Goal: Obtain resource: Obtain resource

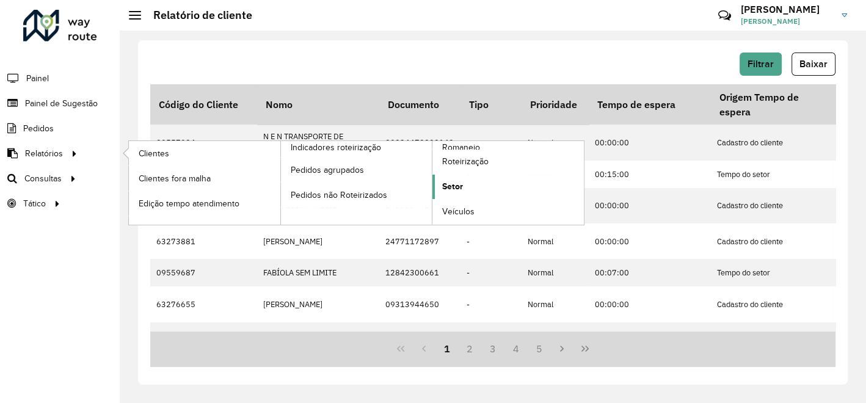
click at [462, 192] on link "Setor" at bounding box center [509, 187] width 152 height 24
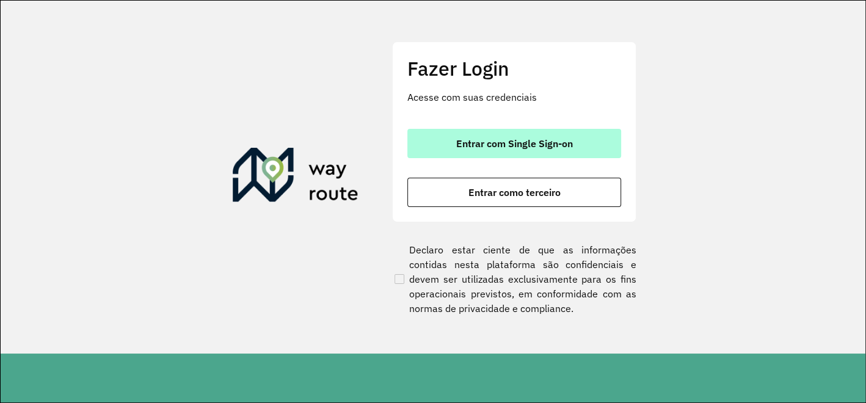
click at [553, 147] on font "Entrar com Single Sign-on" at bounding box center [514, 143] width 117 height 12
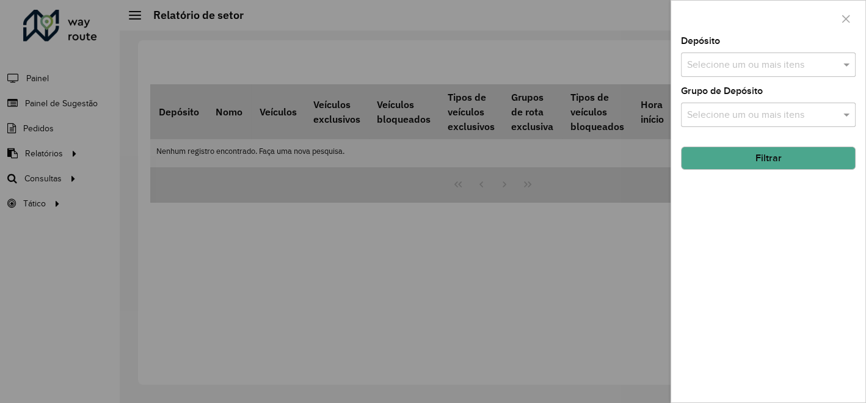
click at [810, 68] on input "text" at bounding box center [762, 65] width 156 height 15
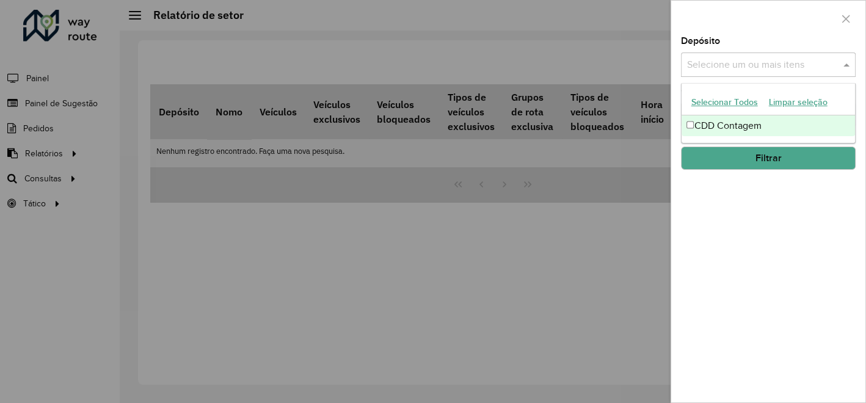
click at [710, 123] on font "CDD Contagem" at bounding box center [727, 125] width 67 height 10
click at [722, 163] on button "Filtrar" at bounding box center [768, 158] width 175 height 23
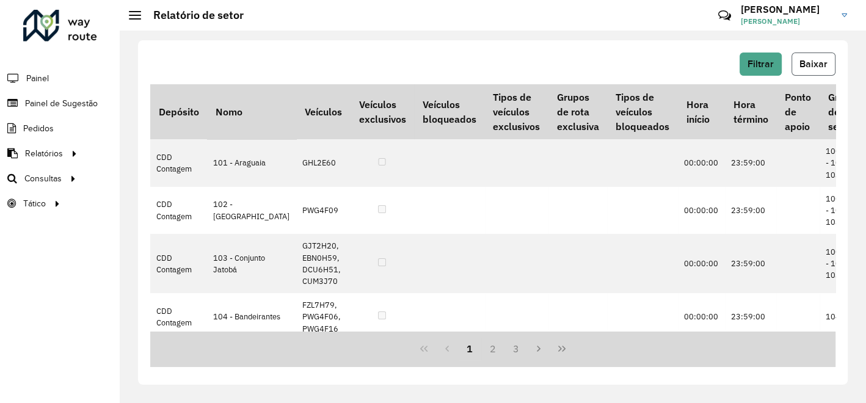
click at [828, 71] on button "Baixar" at bounding box center [814, 64] width 44 height 23
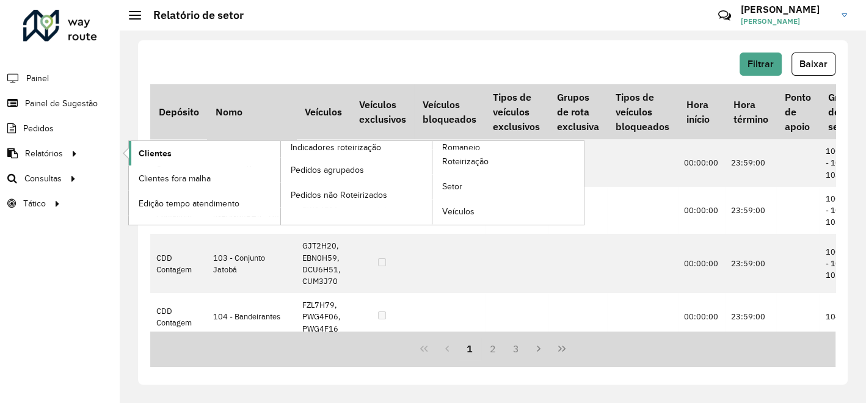
click at [161, 152] on span "Clientes" at bounding box center [155, 153] width 33 height 13
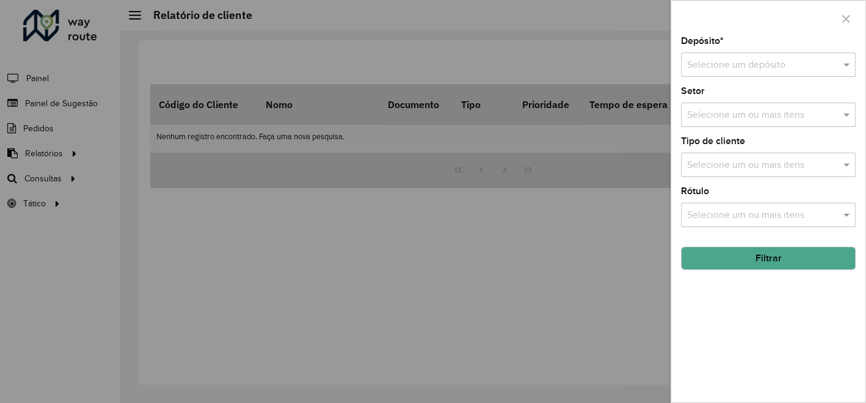
click at [707, 68] on input "text" at bounding box center [756, 65] width 138 height 15
click at [703, 100] on span "CDD Contagem" at bounding box center [720, 100] width 67 height 10
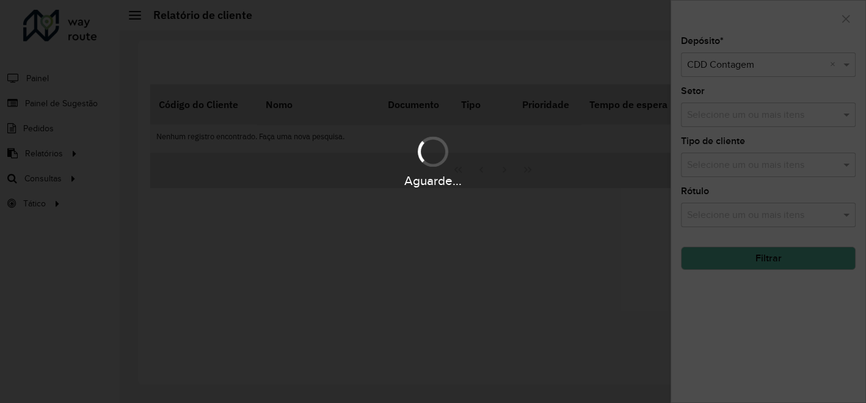
click at [780, 265] on div "Aguarde..." at bounding box center [433, 201] width 866 height 403
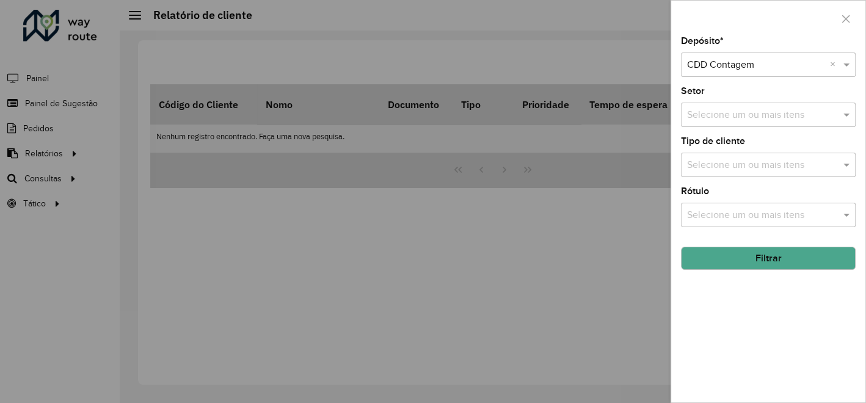
click at [784, 259] on button "Filtrar" at bounding box center [768, 258] width 175 height 23
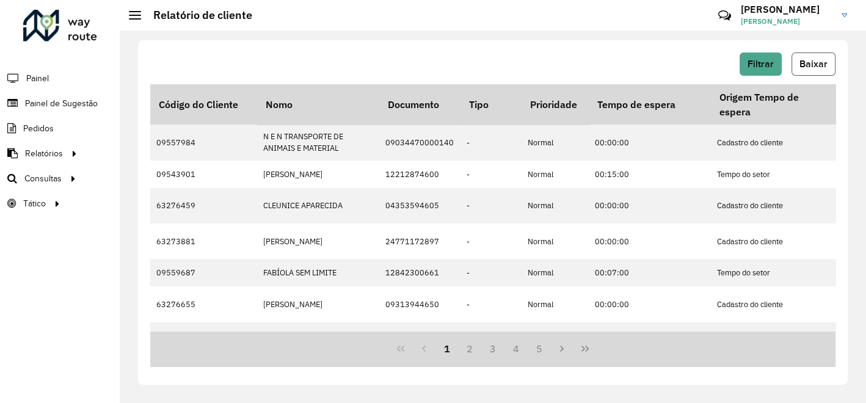
click at [819, 66] on span "Baixar" at bounding box center [814, 64] width 28 height 10
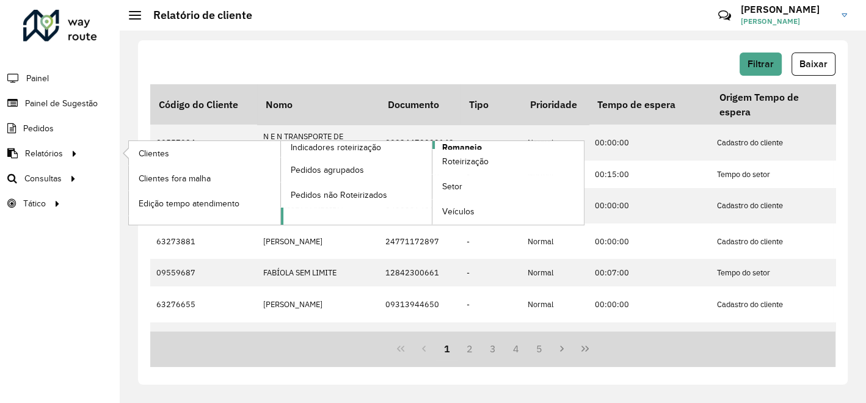
click at [476, 145] on span "Romaneio" at bounding box center [462, 147] width 40 height 13
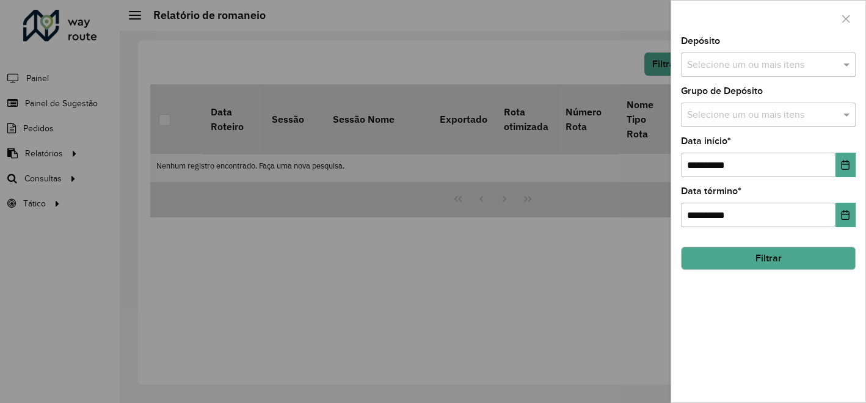
click at [728, 65] on input "text" at bounding box center [762, 65] width 156 height 15
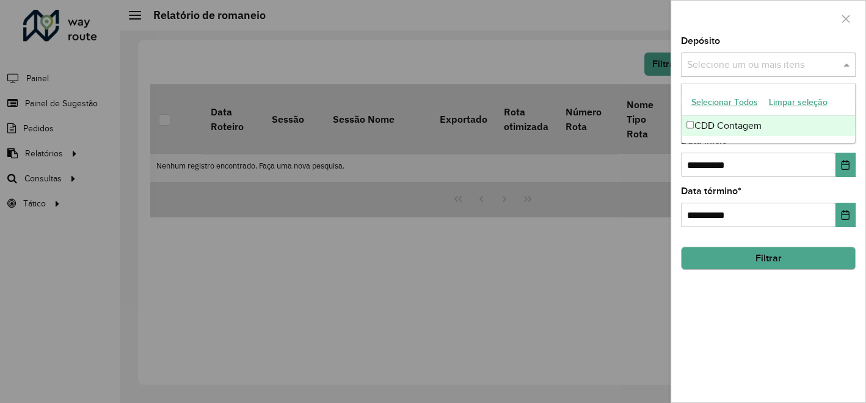
click at [716, 123] on font "CDD Contagem" at bounding box center [727, 125] width 67 height 10
click at [845, 164] on icon "Escolha a data" at bounding box center [846, 165] width 10 height 10
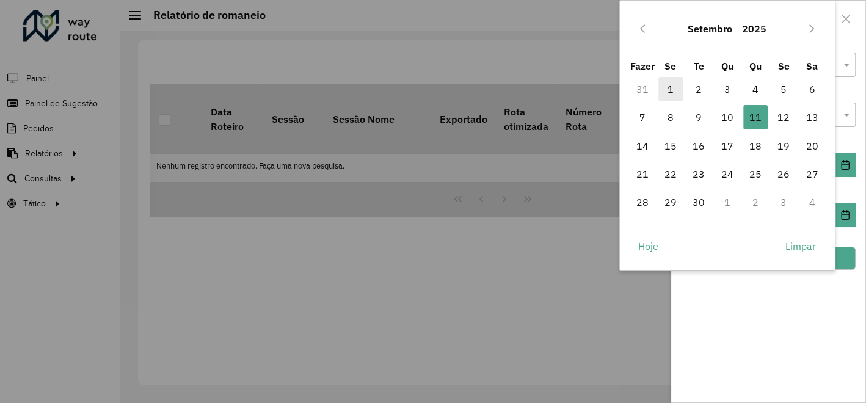
click at [671, 92] on font "1" at bounding box center [671, 89] width 6 height 15
type input "**********"
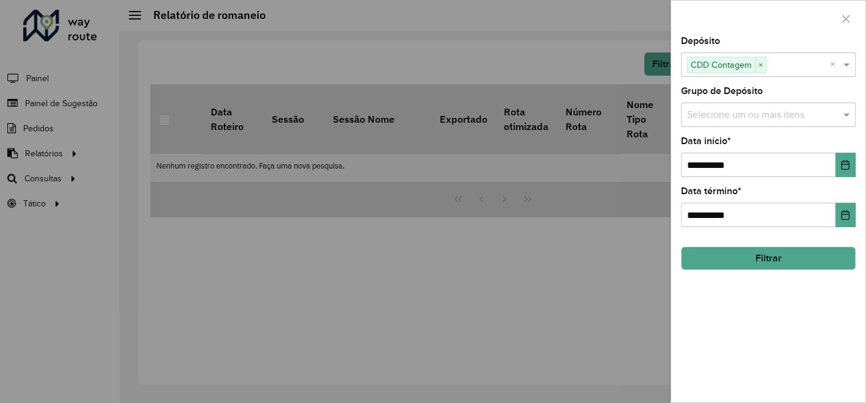
click at [737, 258] on button "Filtrar" at bounding box center [768, 258] width 175 height 23
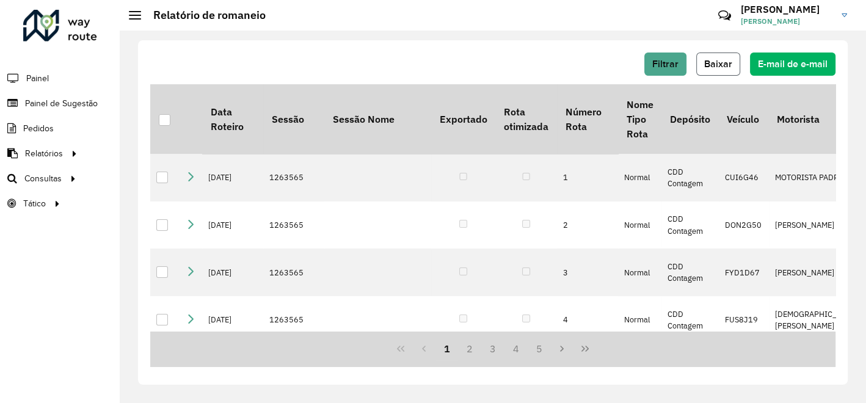
click at [724, 65] on span "Baixar" at bounding box center [718, 64] width 28 height 10
